Goal: Check status: Check status

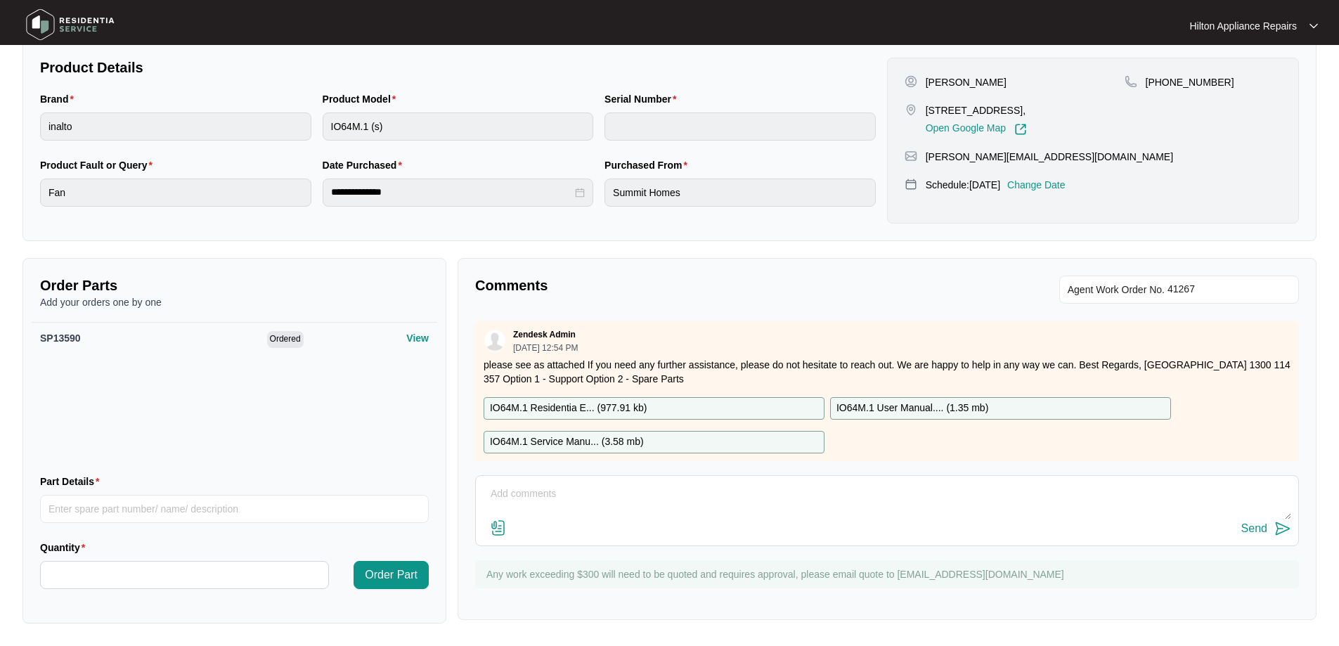
scroll to position [207, 0]
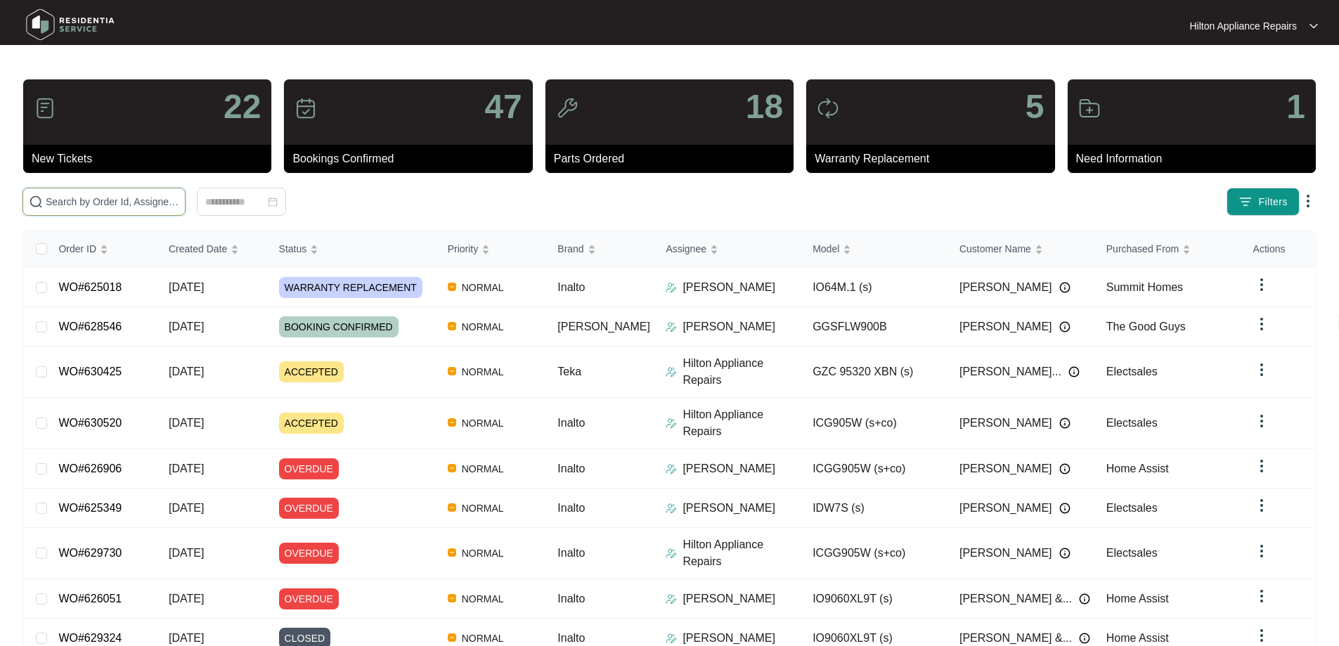
click at [148, 199] on input "text" at bounding box center [113, 201] width 134 height 15
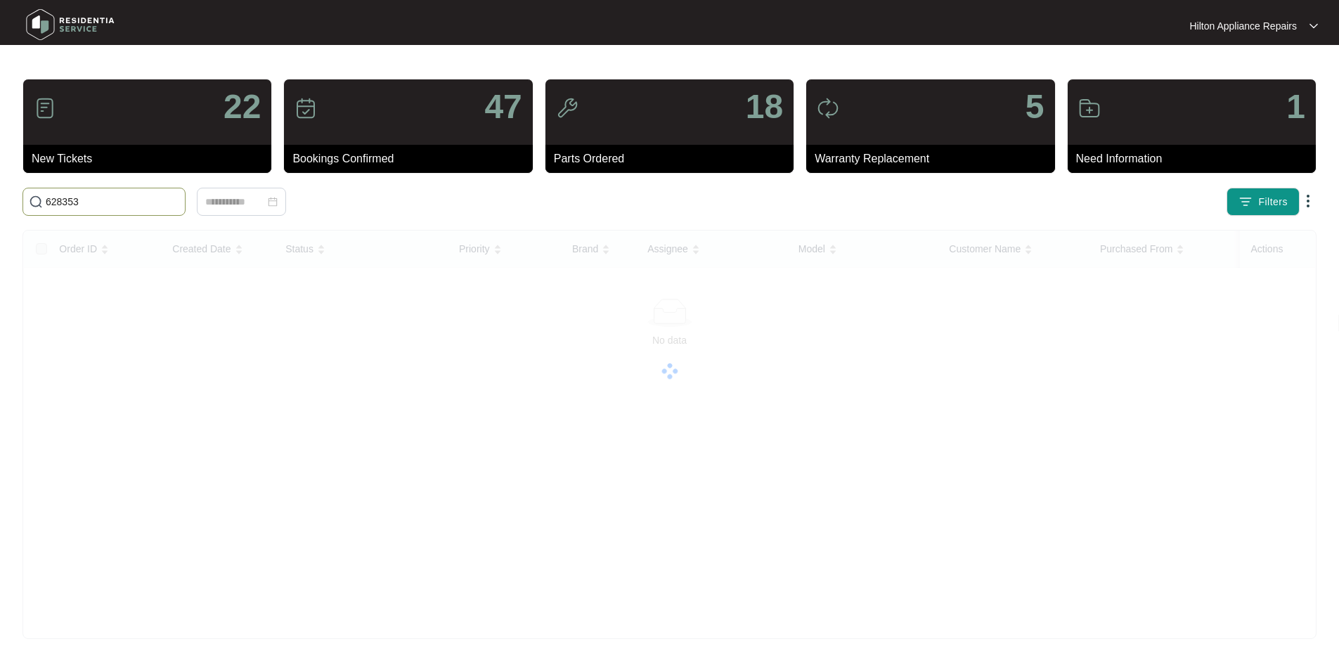
type input "628353"
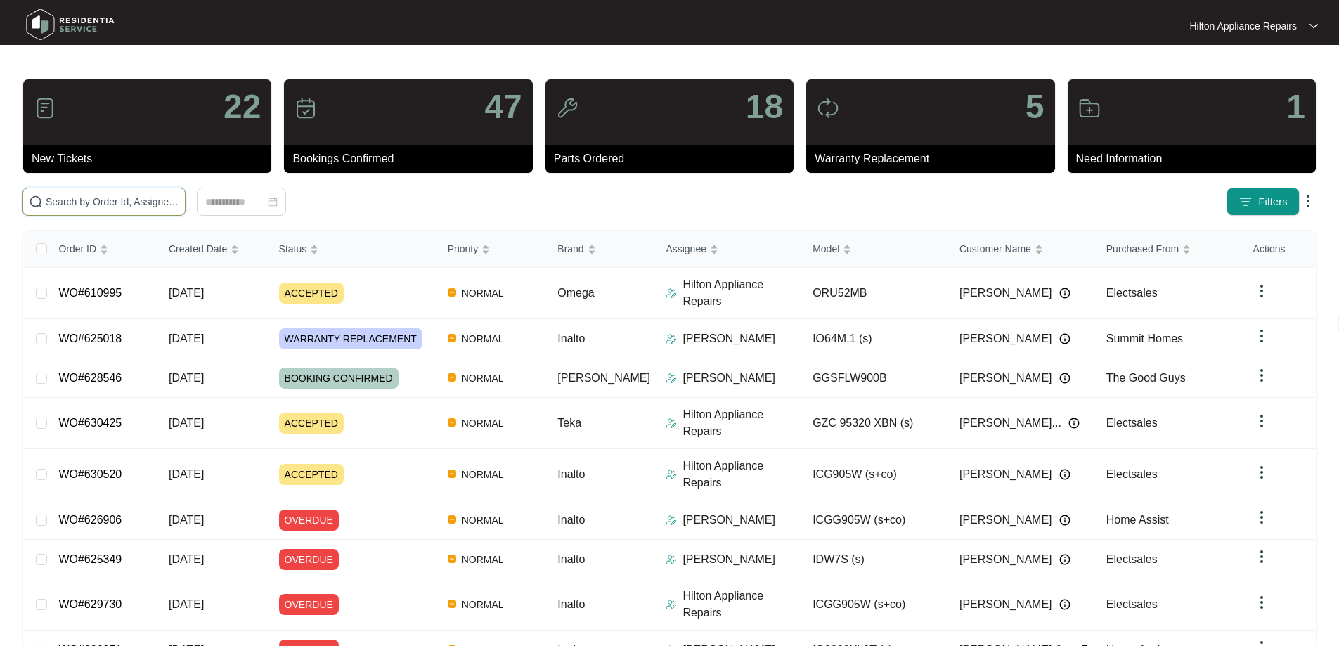
click at [179, 202] on input "text" at bounding box center [113, 201] width 134 height 15
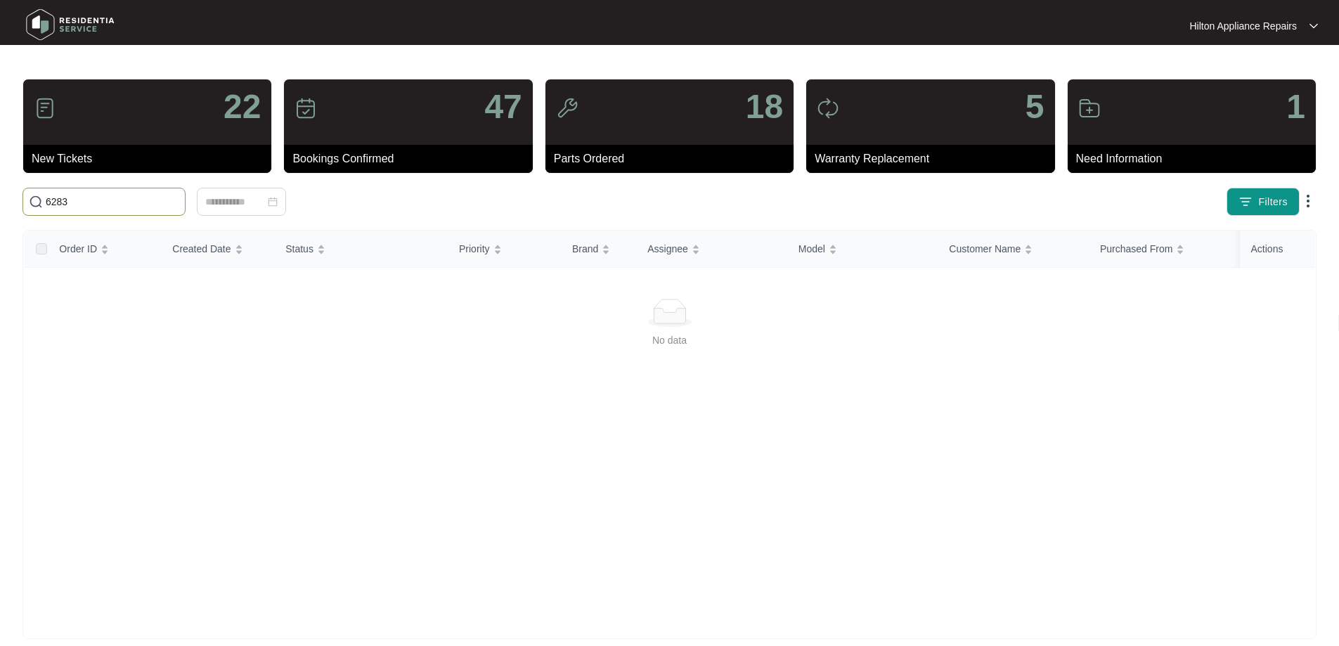
type input "6283"
